Goal: Information Seeking & Learning: Learn about a topic

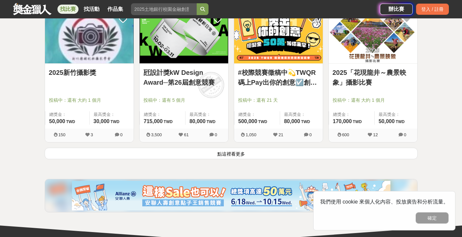
scroll to position [833, 0]
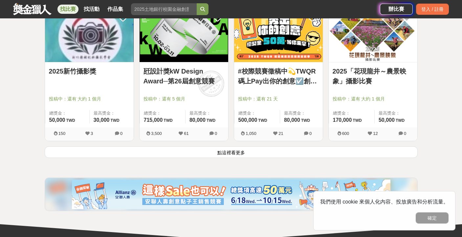
click at [112, 45] on img at bounding box center [89, 34] width 89 height 55
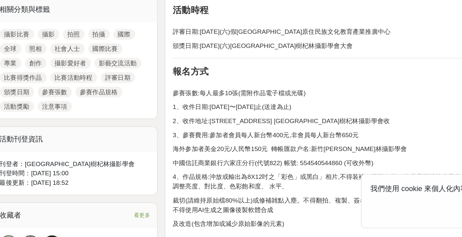
scroll to position [263, 0]
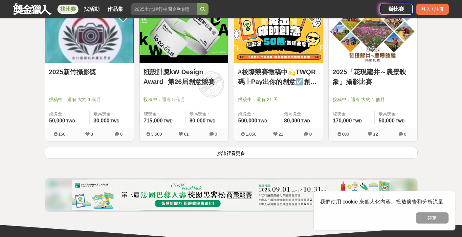
scroll to position [833, 0]
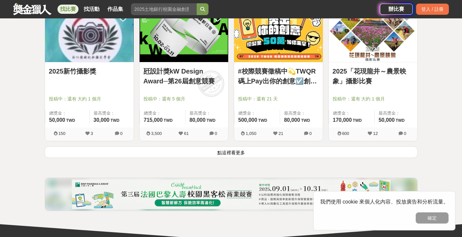
click at [188, 151] on button "點這裡看更多" at bounding box center [231, 151] width 373 height 11
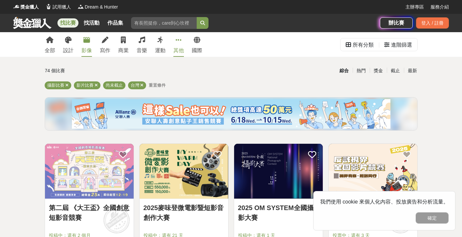
click at [175, 52] on div "其他" at bounding box center [178, 51] width 10 height 8
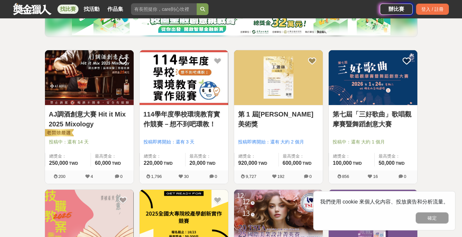
scroll to position [94, 0]
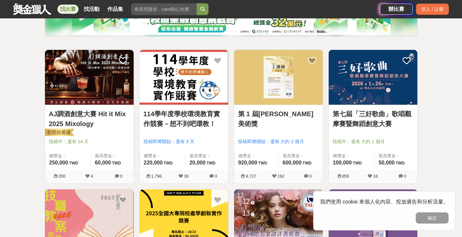
click at [248, 97] on img at bounding box center [278, 77] width 89 height 55
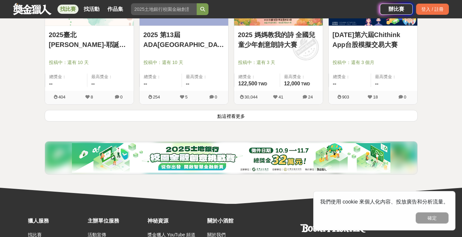
scroll to position [872, 0]
